Goal: Information Seeking & Learning: Understand process/instructions

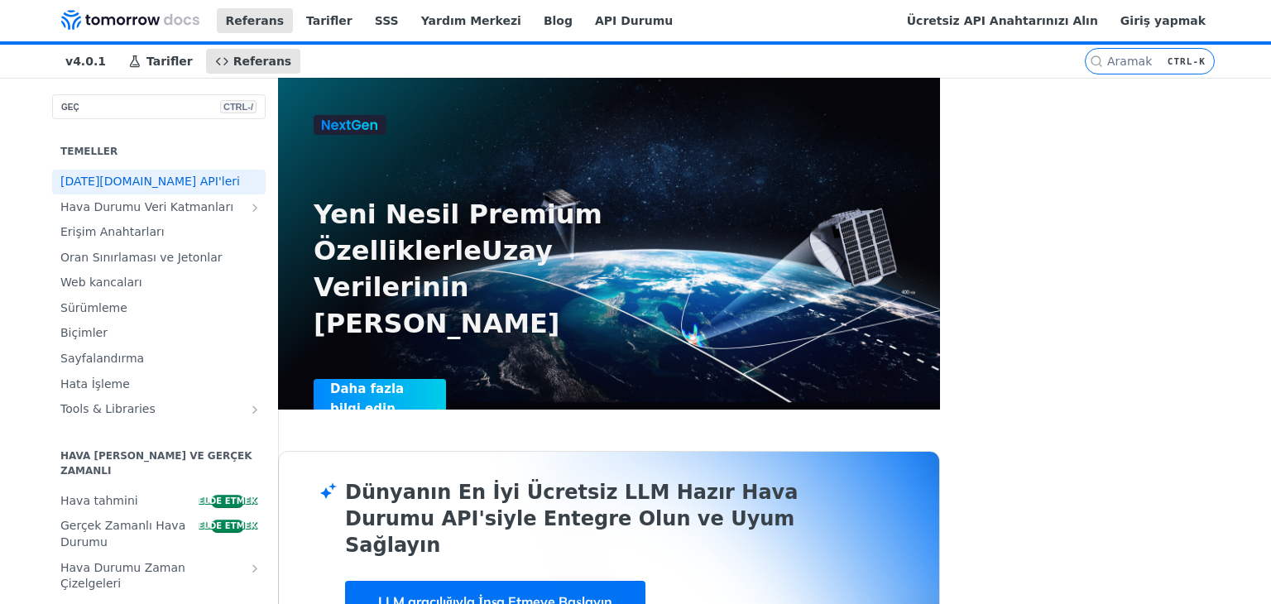
click at [636, 27] on font "API Durumu" at bounding box center [634, 20] width 78 height 13
click at [1051, 27] on font "Ücretsiz API Anahtarınızı Alın" at bounding box center [1002, 20] width 191 height 13
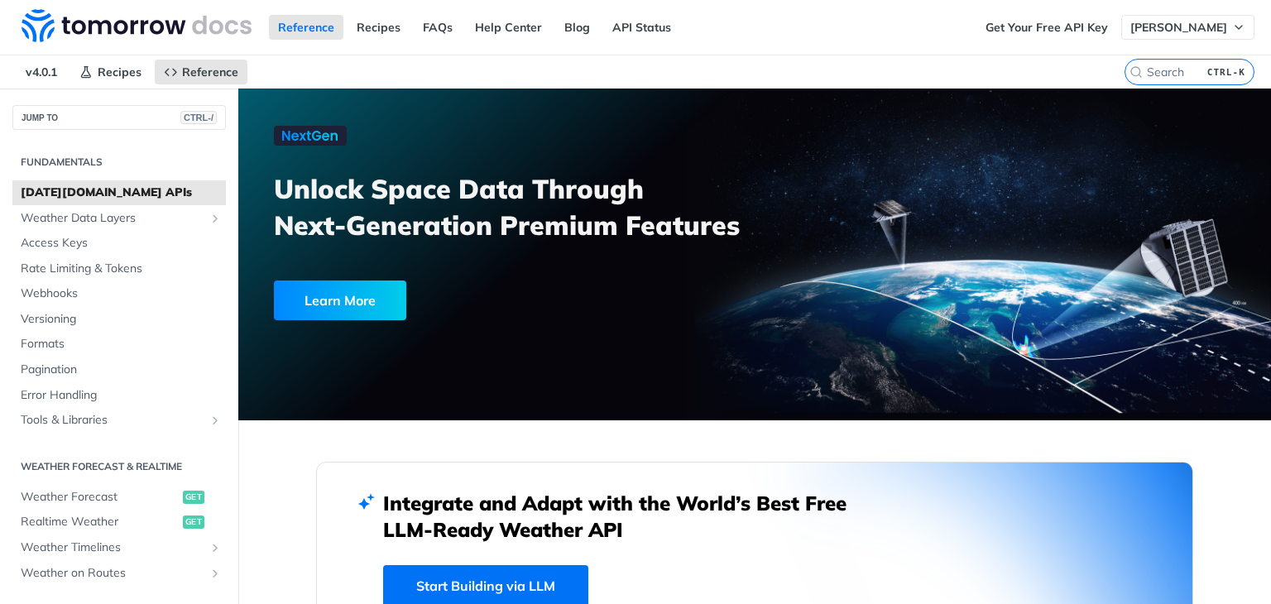
click at [1183, 17] on button "[PERSON_NAME]" at bounding box center [1187, 27] width 133 height 25
click at [978, 60] on nav "v4.0.1 Recipes Reference" at bounding box center [562, 71] width 1125 height 33
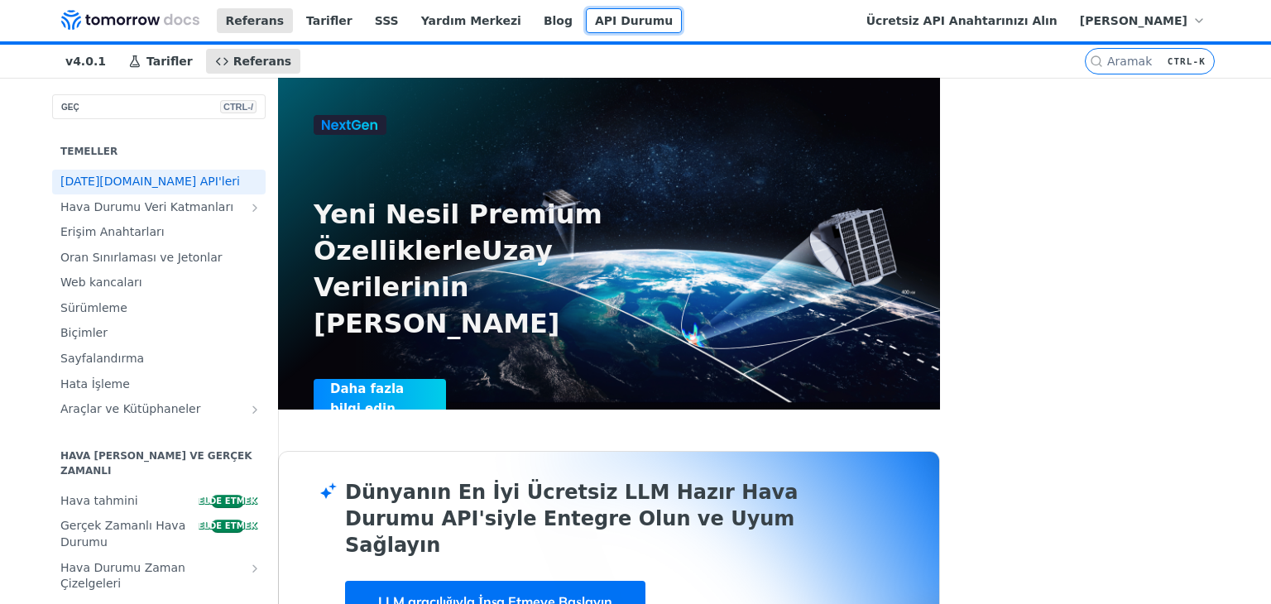
click at [673, 27] on font "API Durumu" at bounding box center [634, 20] width 78 height 13
click at [1058, 27] on font "Ücretsiz API Anahtarınızı Alın" at bounding box center [961, 20] width 191 height 13
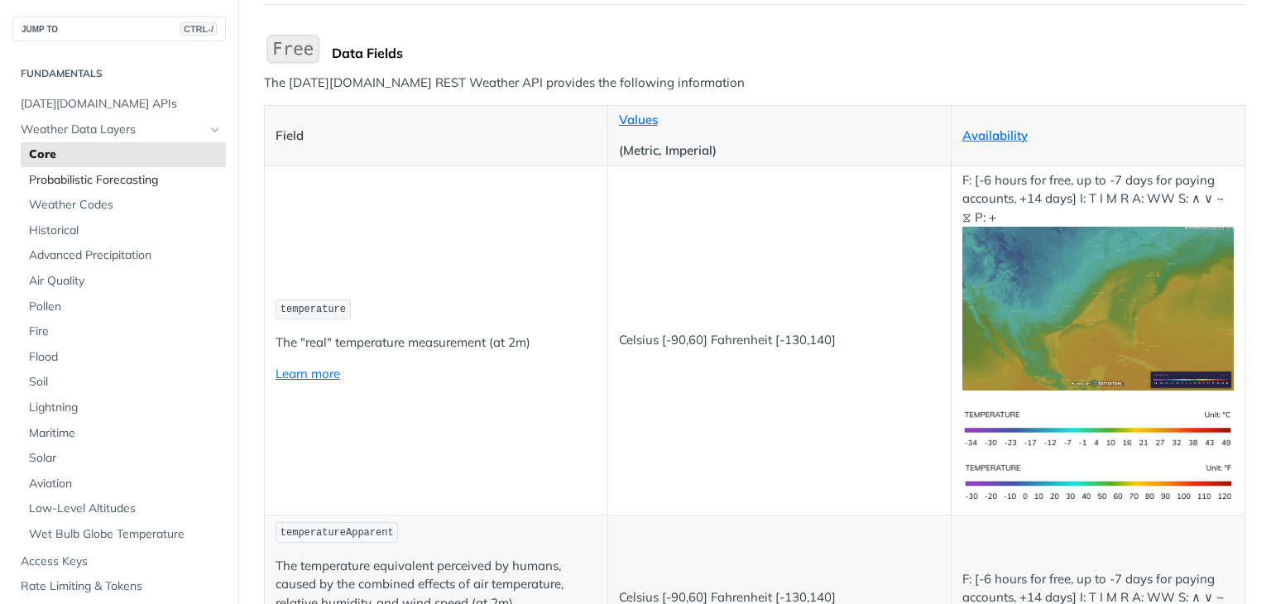
scroll to position [83, 0]
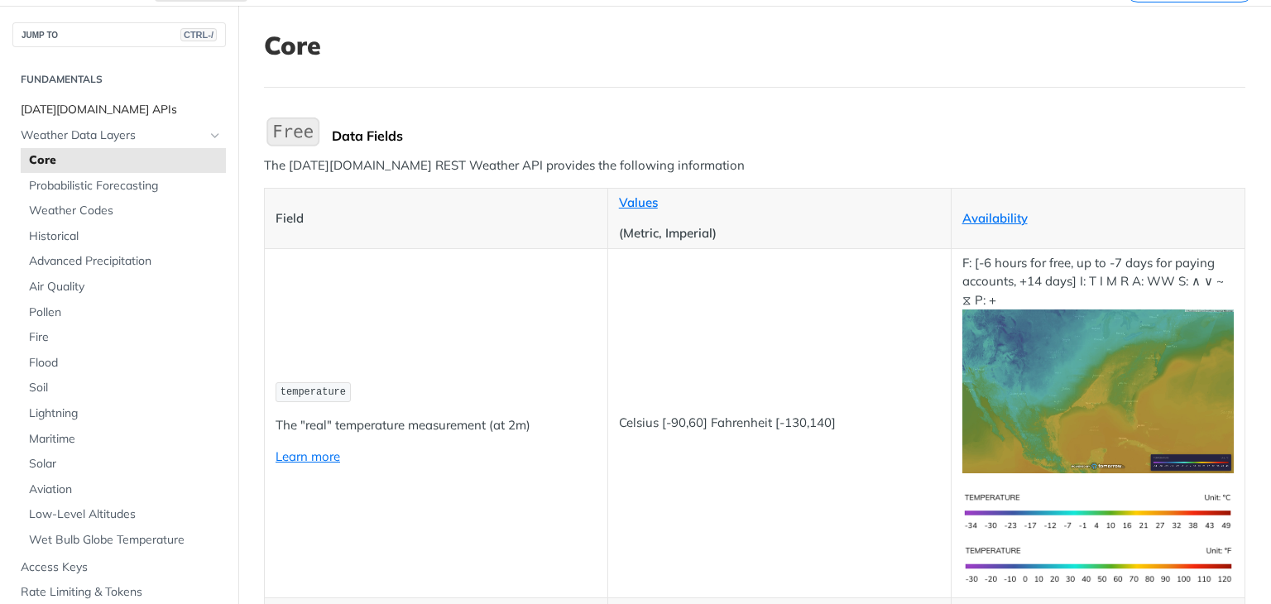
click at [122, 108] on span "[DATE][DOMAIN_NAME] APIs" at bounding box center [121, 110] width 201 height 17
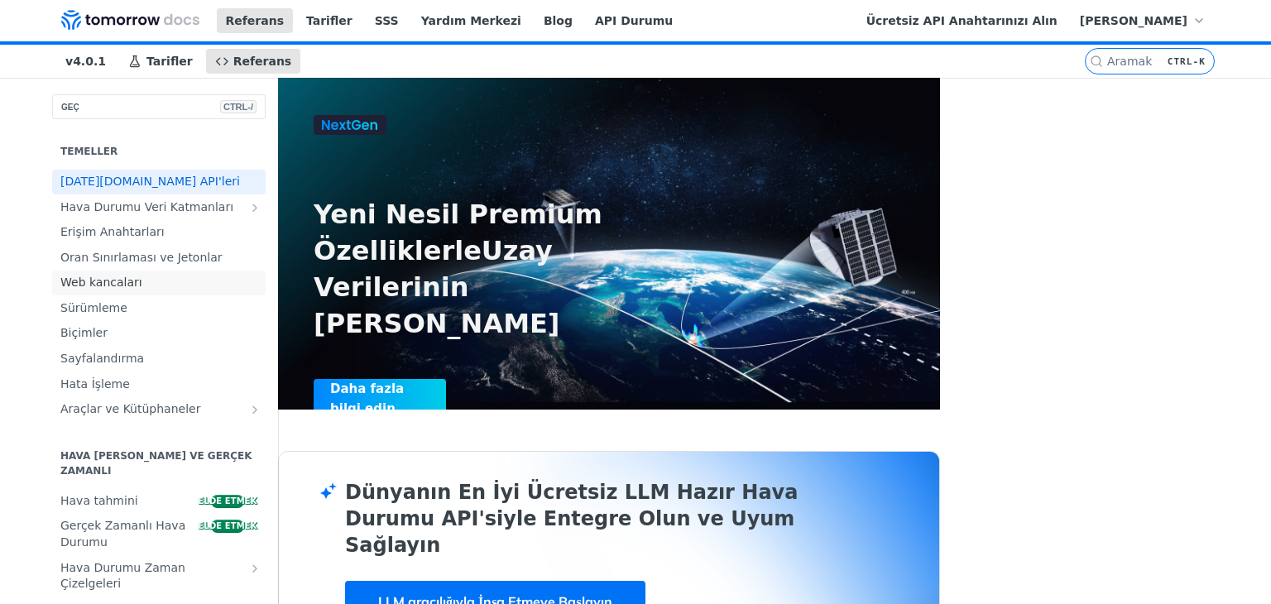
scroll to position [166, 0]
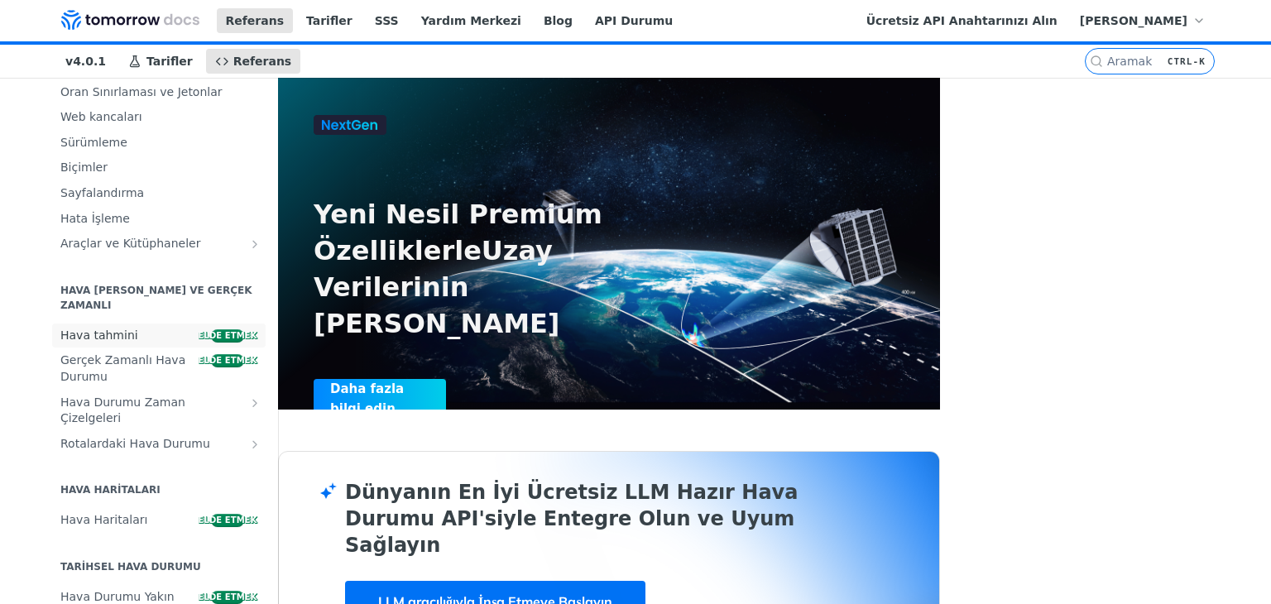
click at [95, 334] on link "Hava tahmini elde etmek" at bounding box center [159, 336] width 214 height 25
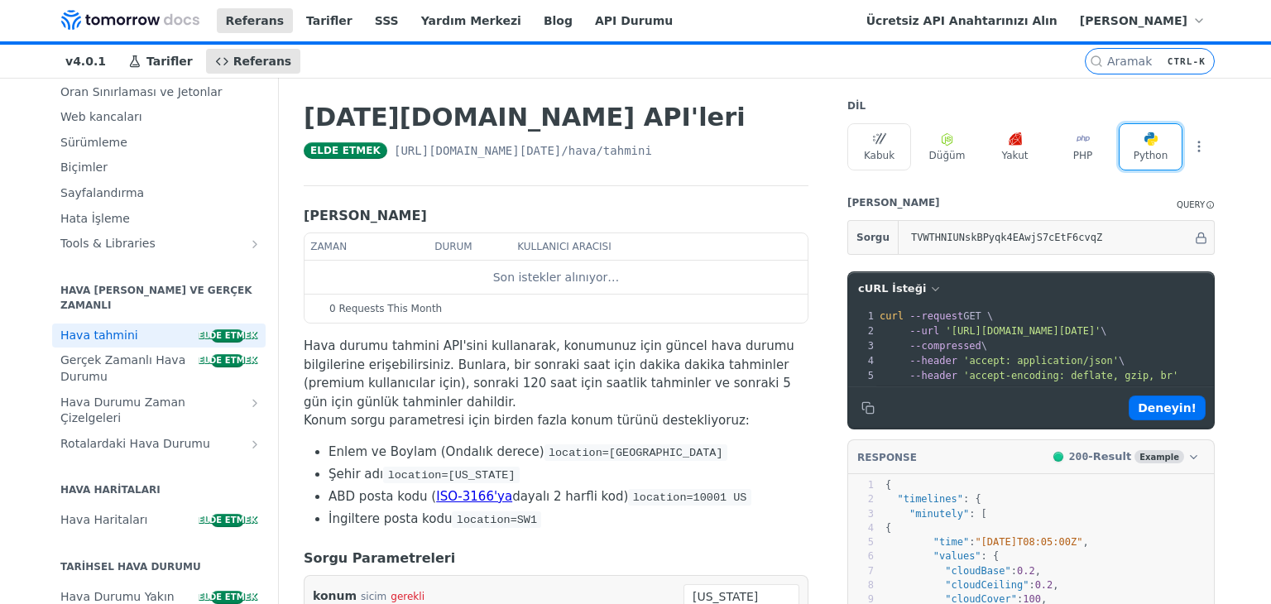
click at [1159, 132] on button "Python" at bounding box center [1151, 146] width 64 height 47
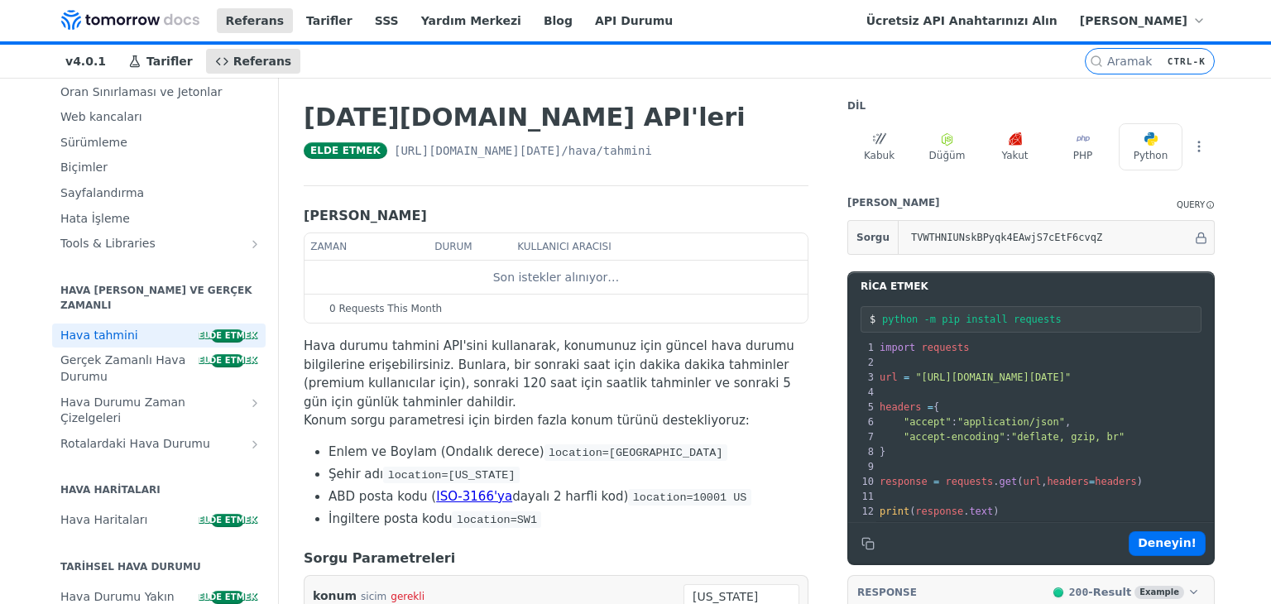
scroll to position [2, 33]
click at [1184, 549] on font "Deneyin!" at bounding box center [1167, 542] width 59 height 13
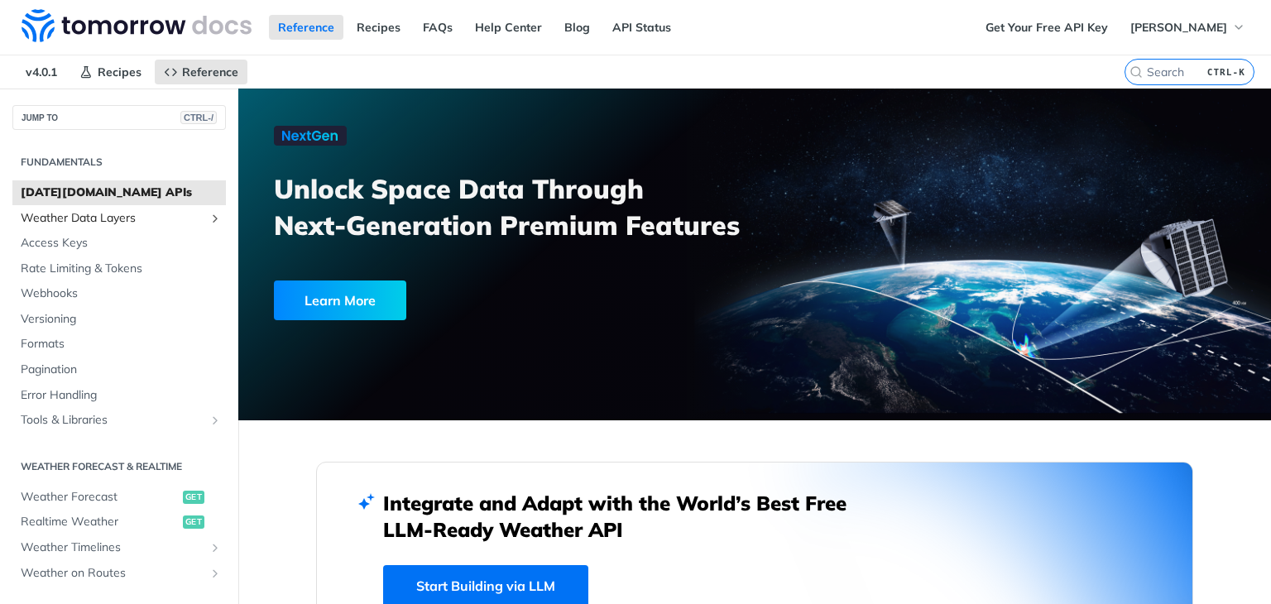
click at [166, 217] on span "Weather Data Layers" at bounding box center [113, 218] width 184 height 17
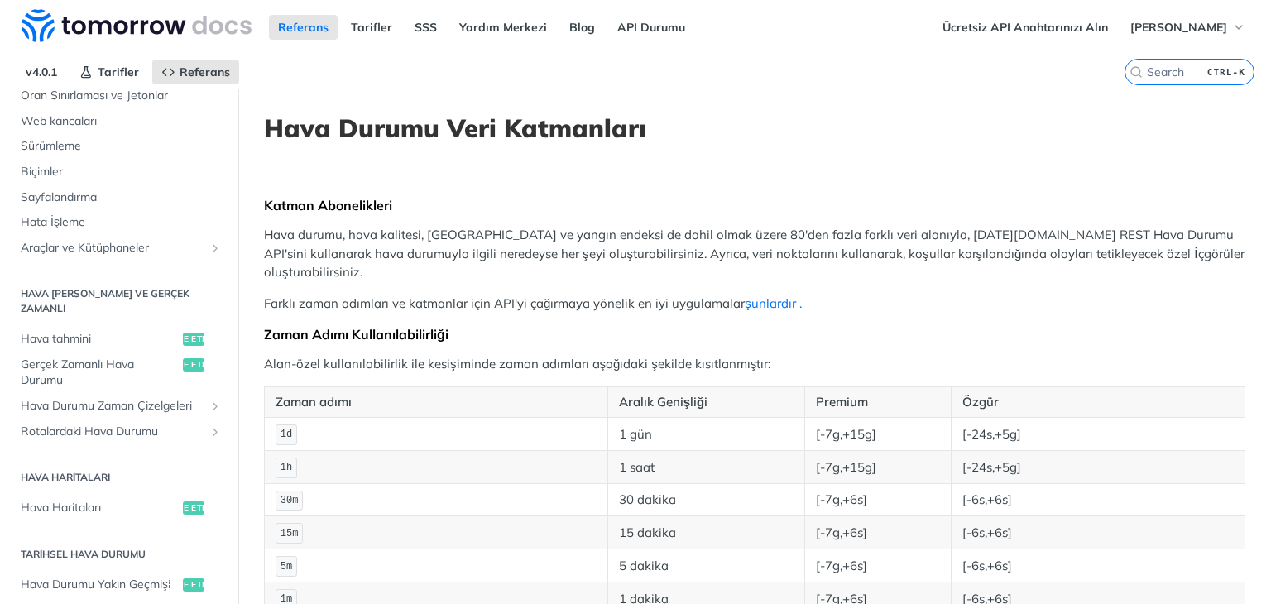
scroll to position [596, 0]
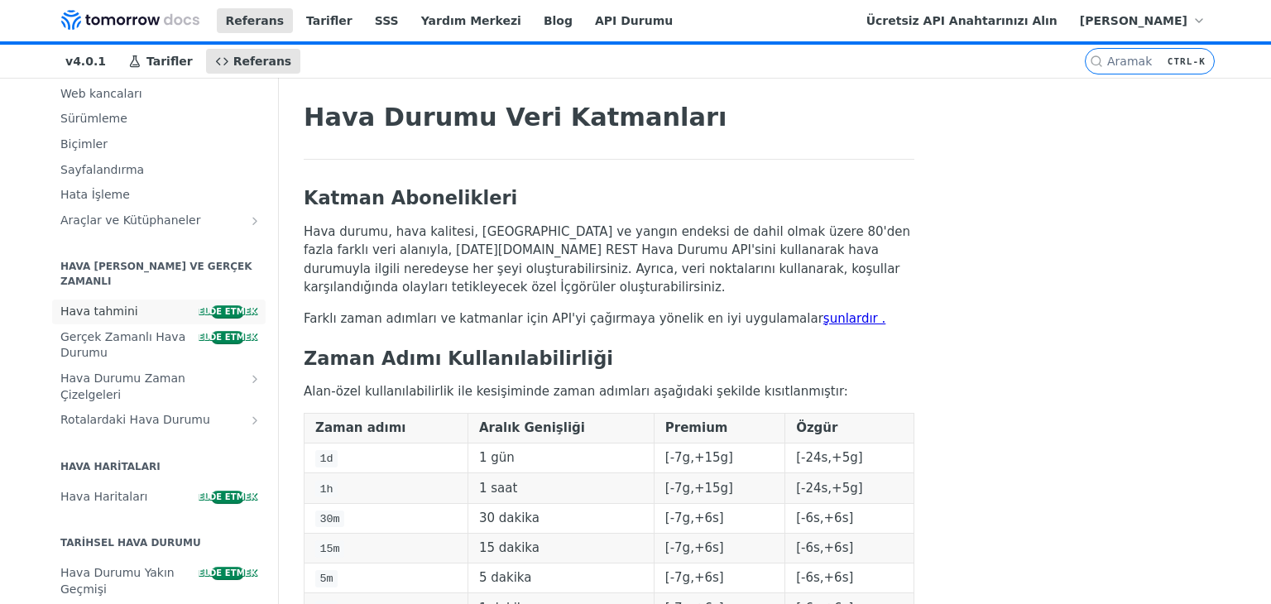
click at [199, 316] on font "elde etmek" at bounding box center [228, 311] width 59 height 9
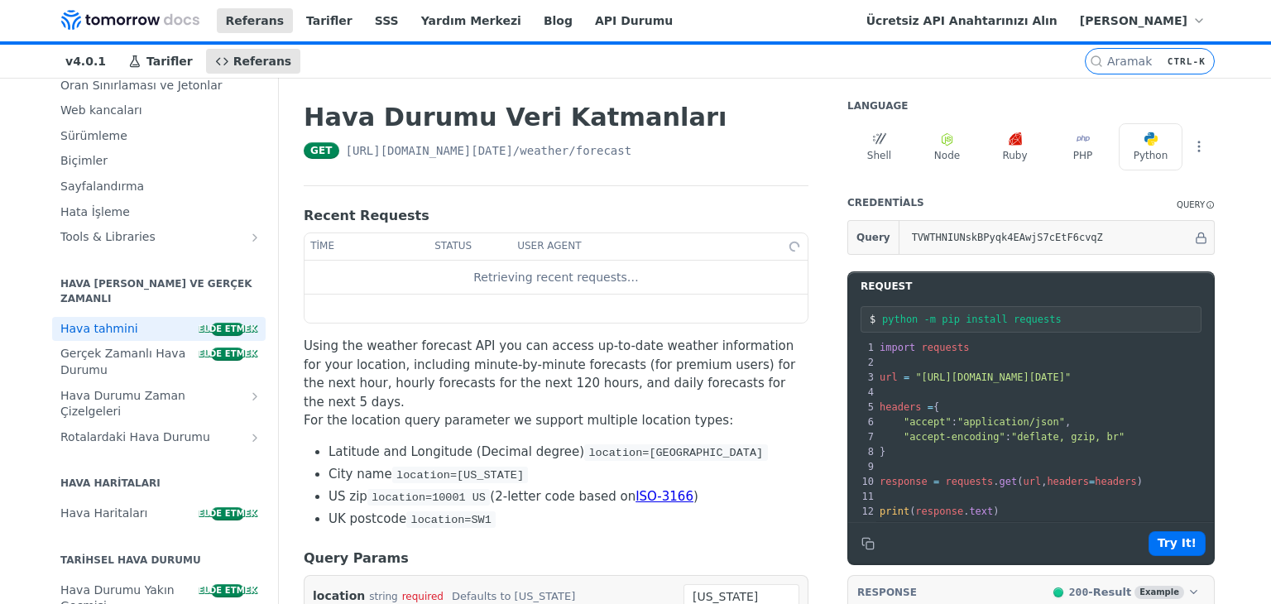
scroll to position [171, 0]
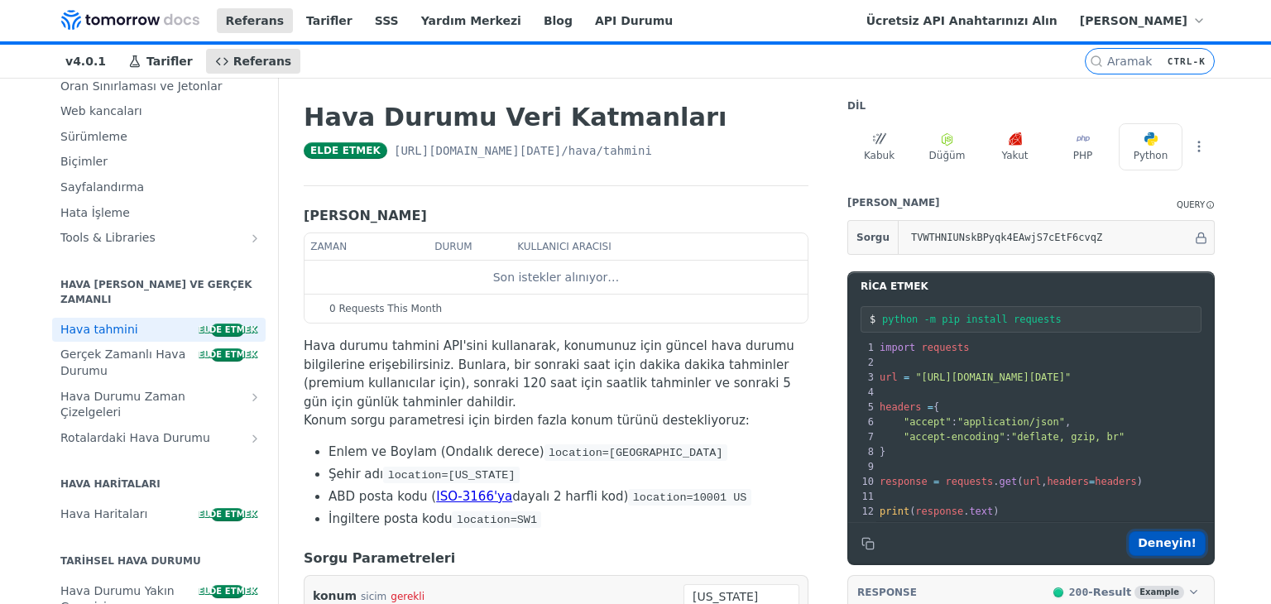
click at [1163, 549] on font "Deneyin!" at bounding box center [1167, 542] width 59 height 13
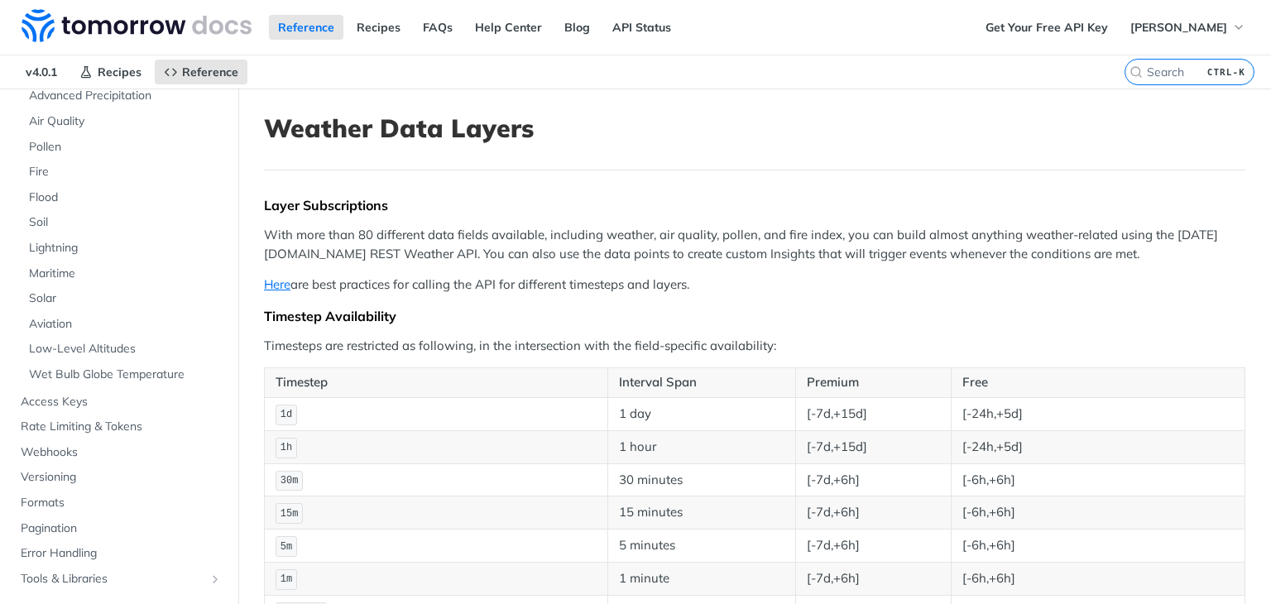
scroll to position [414, 0]
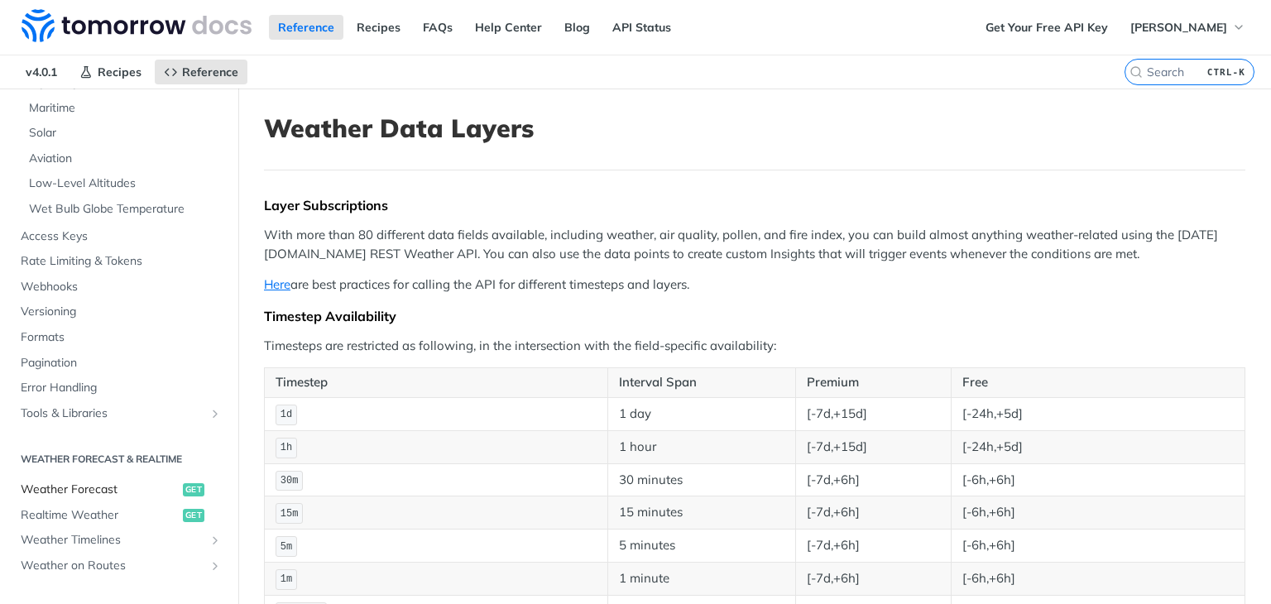
click at [129, 490] on span "Weather Forecast" at bounding box center [100, 490] width 158 height 17
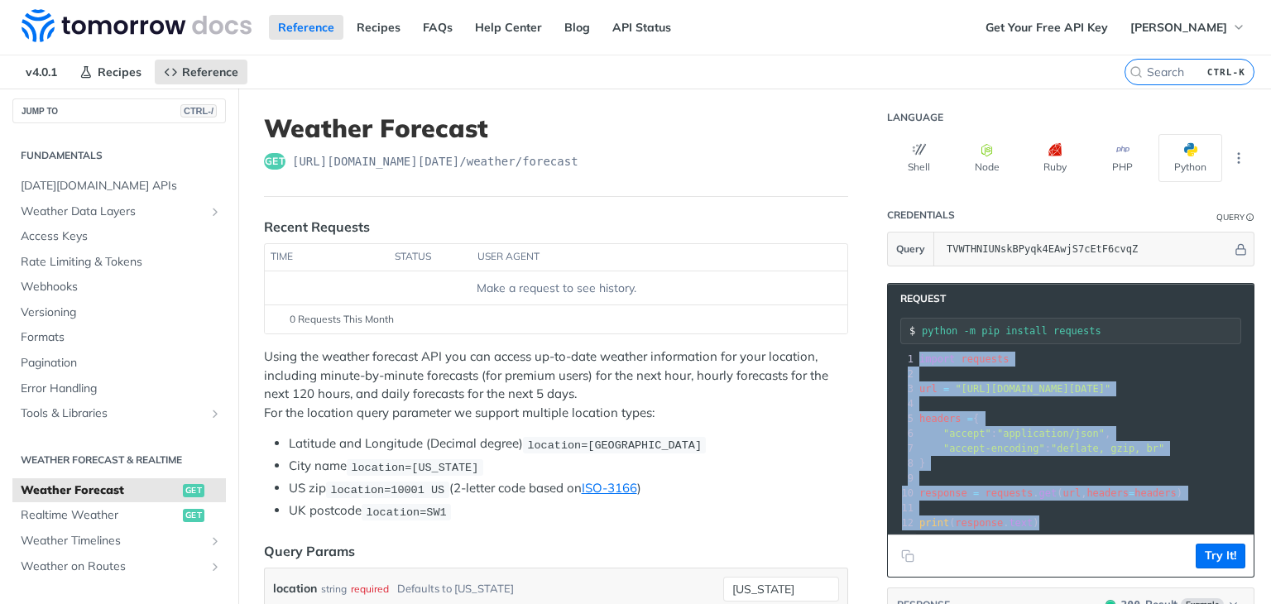
scroll to position [3, 0]
drag, startPoint x: 904, startPoint y: 362, endPoint x: 1099, endPoint y: 515, distance: 248.1
click at [1108, 576] on div "Request python -m pip install requests xxxxxxxxxx 12 1 import requests 2 ​ 3 ur…" at bounding box center [1070, 430] width 367 height 295
copy div "import requests 2 ​ 3 url = "https://api.tomorrow.io/v4/weather/forecast?locati…"
